Goal: Transaction & Acquisition: Subscribe to service/newsletter

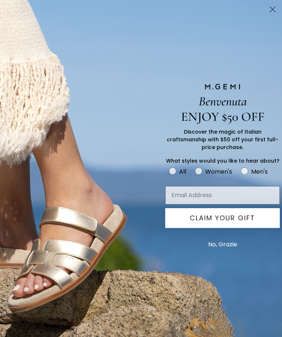
click at [199, 168] on circle "FULLSCREEN Form" at bounding box center [198, 171] width 7 height 7
click at [169, 166] on input "Women's" at bounding box center [168, 166] width 0 height 0
radio input "true"
click at [176, 194] on input "Email Address" at bounding box center [222, 195] width 114 height 18
type input "[EMAIL_ADDRESS][DOMAIN_NAME]"
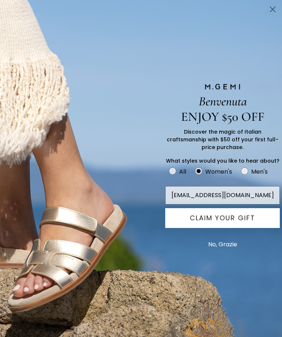
click at [232, 216] on button "CLAIM YOUR GIFT" at bounding box center [222, 218] width 114 height 20
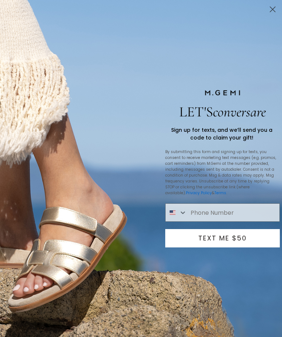
click at [194, 212] on input "Phone Number" at bounding box center [233, 213] width 92 height 18
type input "[PHONE_NUMBER]"
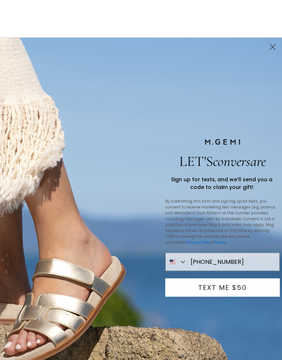
scroll to position [38, 0]
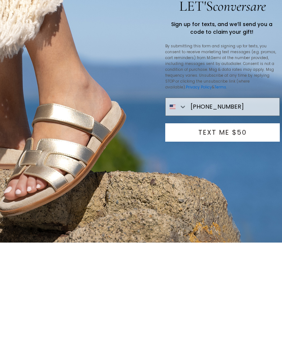
click at [255, 241] on button "TEXT ME $50" at bounding box center [222, 250] width 114 height 18
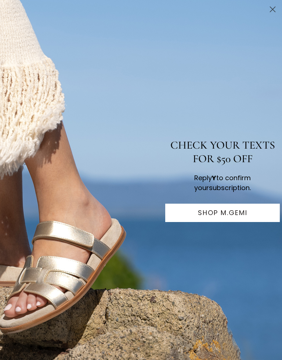
click at [187, 210] on button "SHOP M.GEMI" at bounding box center [222, 213] width 114 height 18
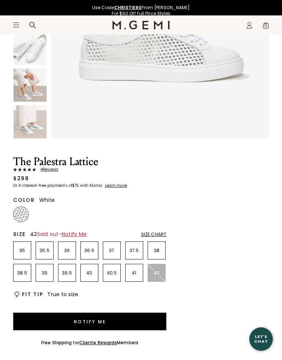
click at [78, 232] on span "Notify Me" at bounding box center [74, 233] width 25 height 7
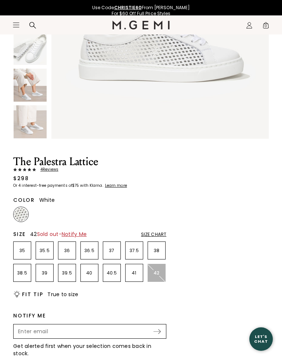
click at [77, 236] on span "Notify Me" at bounding box center [74, 233] width 25 height 7
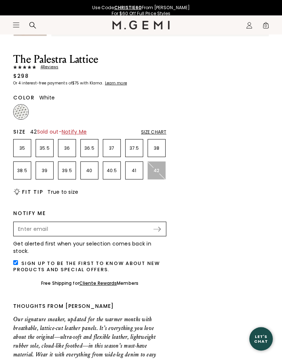
scroll to position [258, 0]
click at [21, 231] on input "Enter your email address to be notified when your selection is back in stock" at bounding box center [83, 229] width 138 height 12
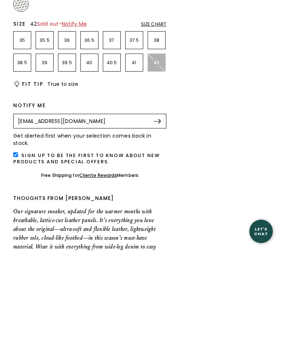
type input "[EMAIL_ADDRESS][DOMAIN_NAME]"
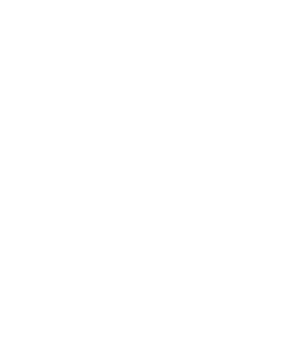
scroll to position [285, 0]
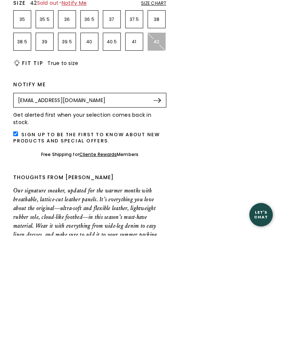
click at [158, 199] on img at bounding box center [156, 201] width 7 height 5
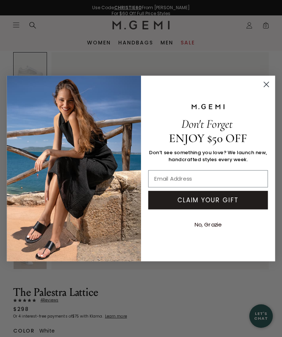
scroll to position [0, 0]
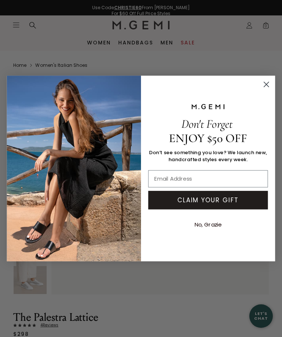
click at [267, 80] on circle "Close dialog" at bounding box center [265, 84] width 11 height 11
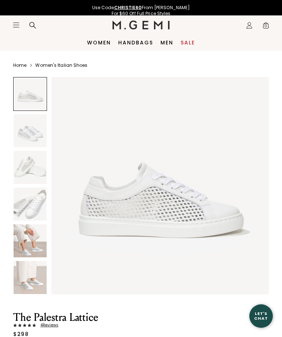
click at [35, 241] on img at bounding box center [30, 240] width 33 height 33
